Goal: Task Accomplishment & Management: Manage account settings

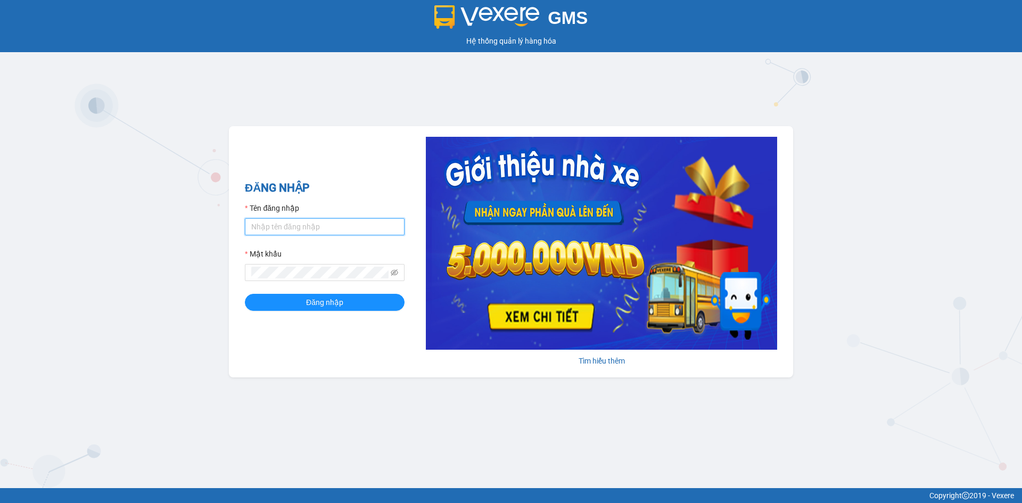
click at [280, 222] on input "Tên đăng nhập" at bounding box center [325, 226] width 160 height 17
type input "lanh.khanhphong"
click at [245, 294] on button "Đăng nhập" at bounding box center [325, 302] width 160 height 17
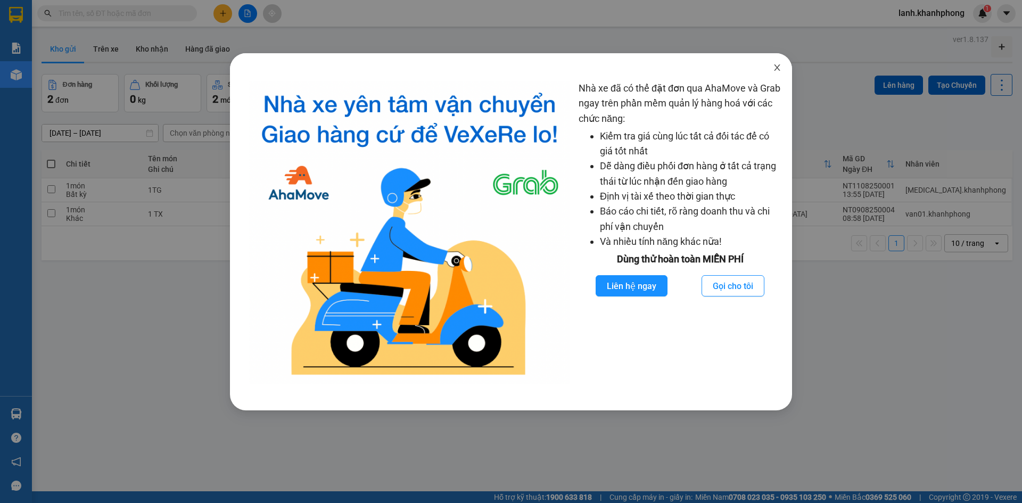
click at [779, 68] on icon "close" at bounding box center [777, 67] width 9 height 9
